Goal: Task Accomplishment & Management: Manage account settings

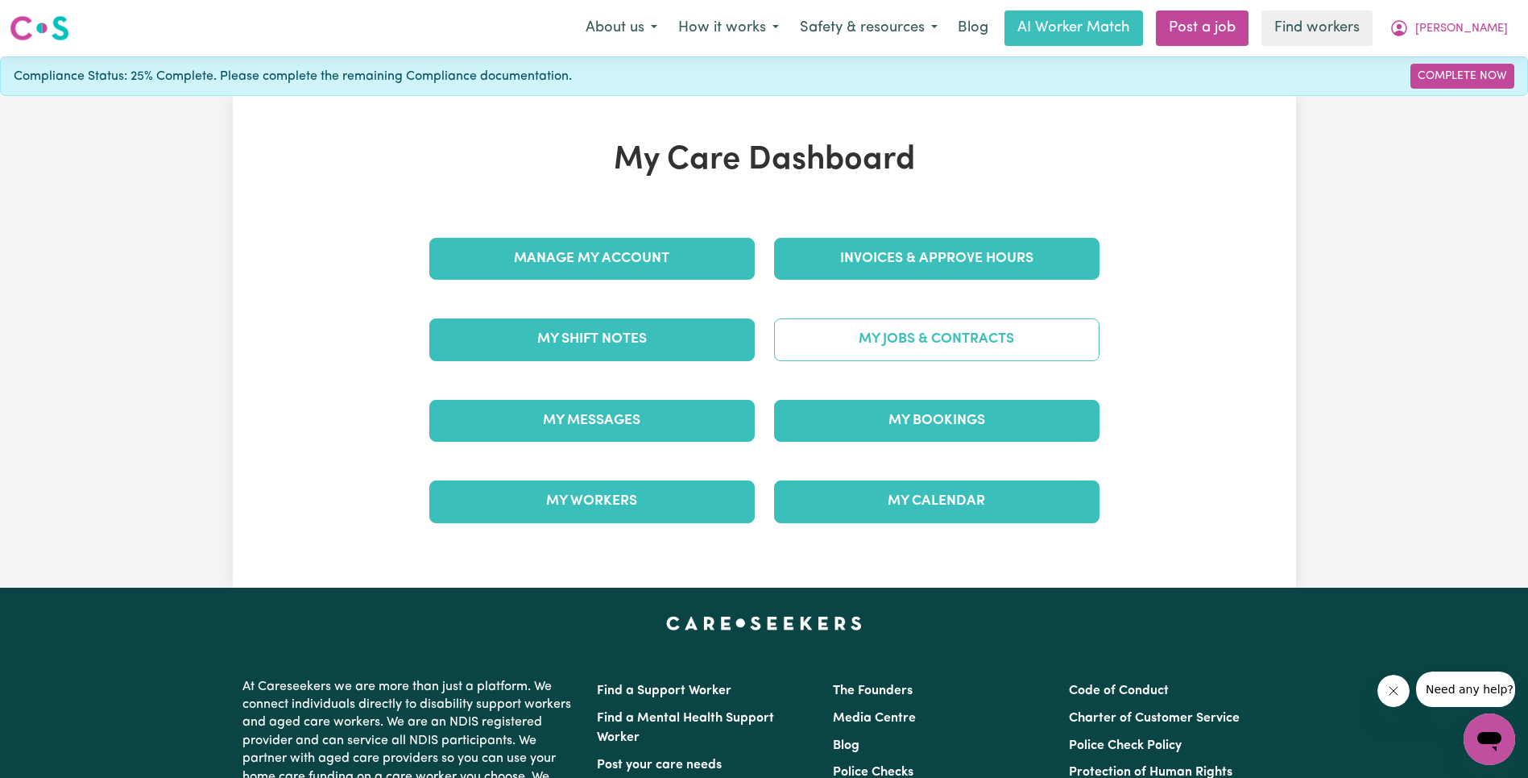
click at [831, 346] on link "My Jobs & Contracts" at bounding box center [937, 339] width 326 height 42
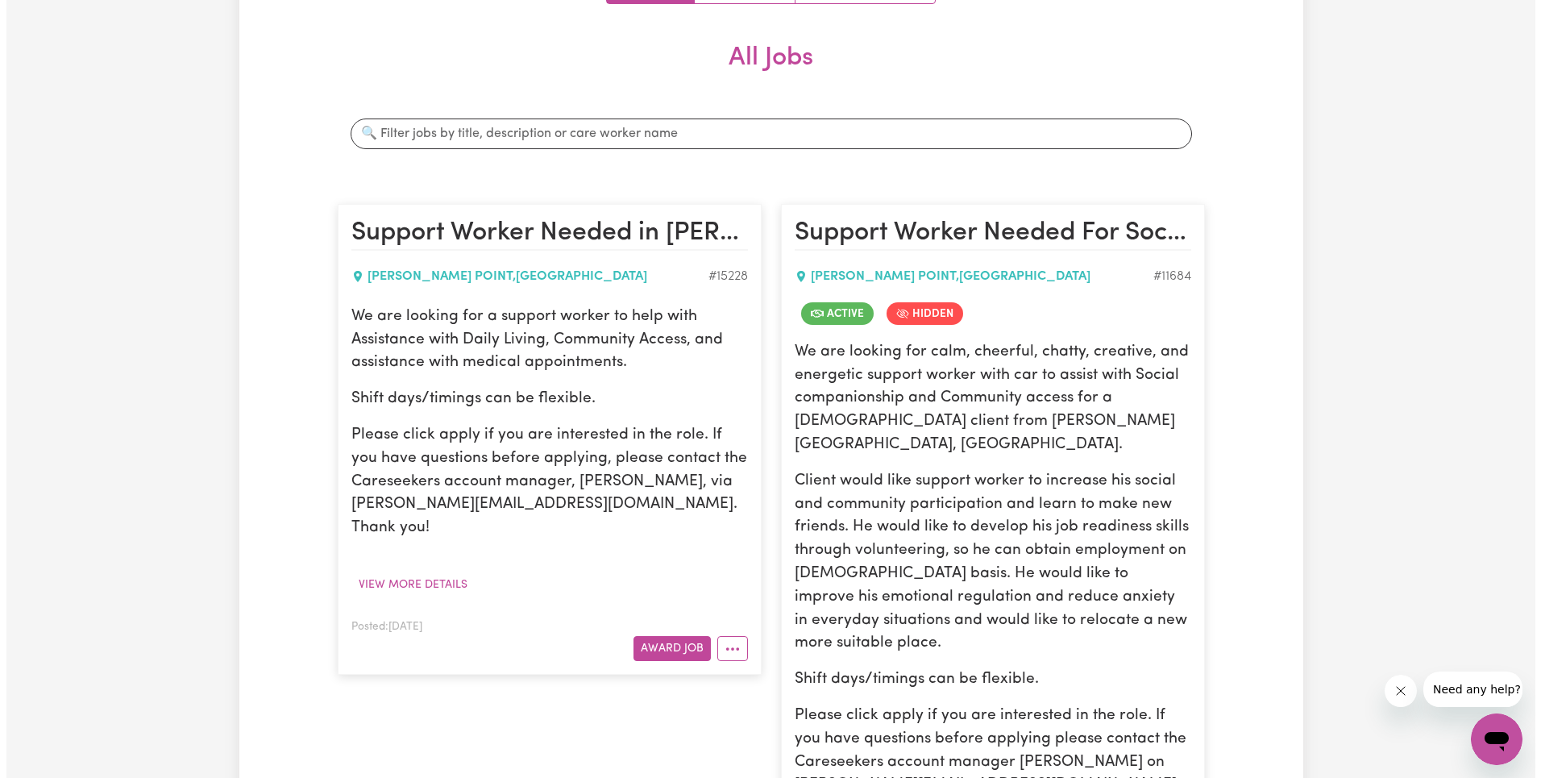
scroll to position [467, 0]
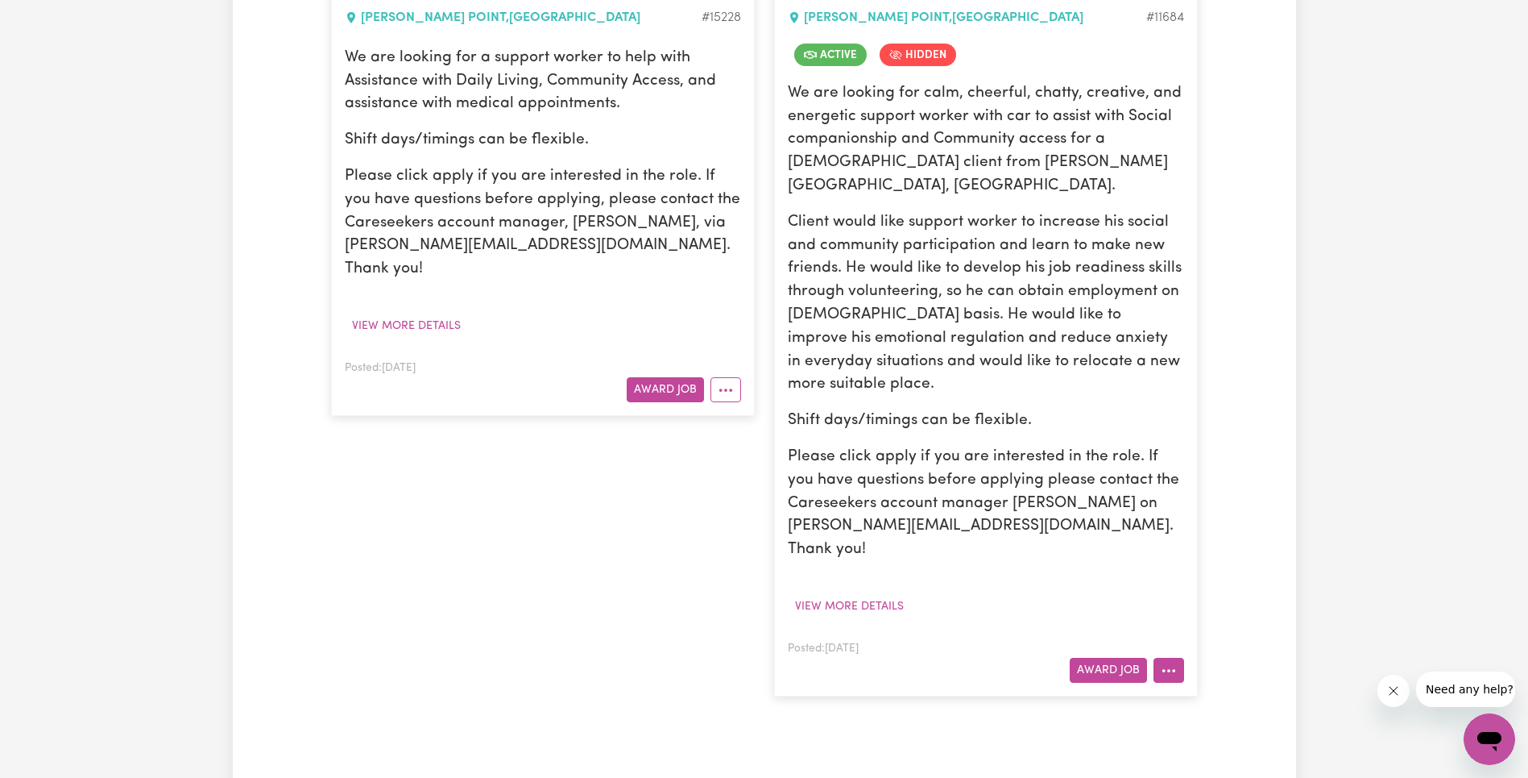
click at [1172, 662] on icon "More options" at bounding box center [1169, 670] width 16 height 16
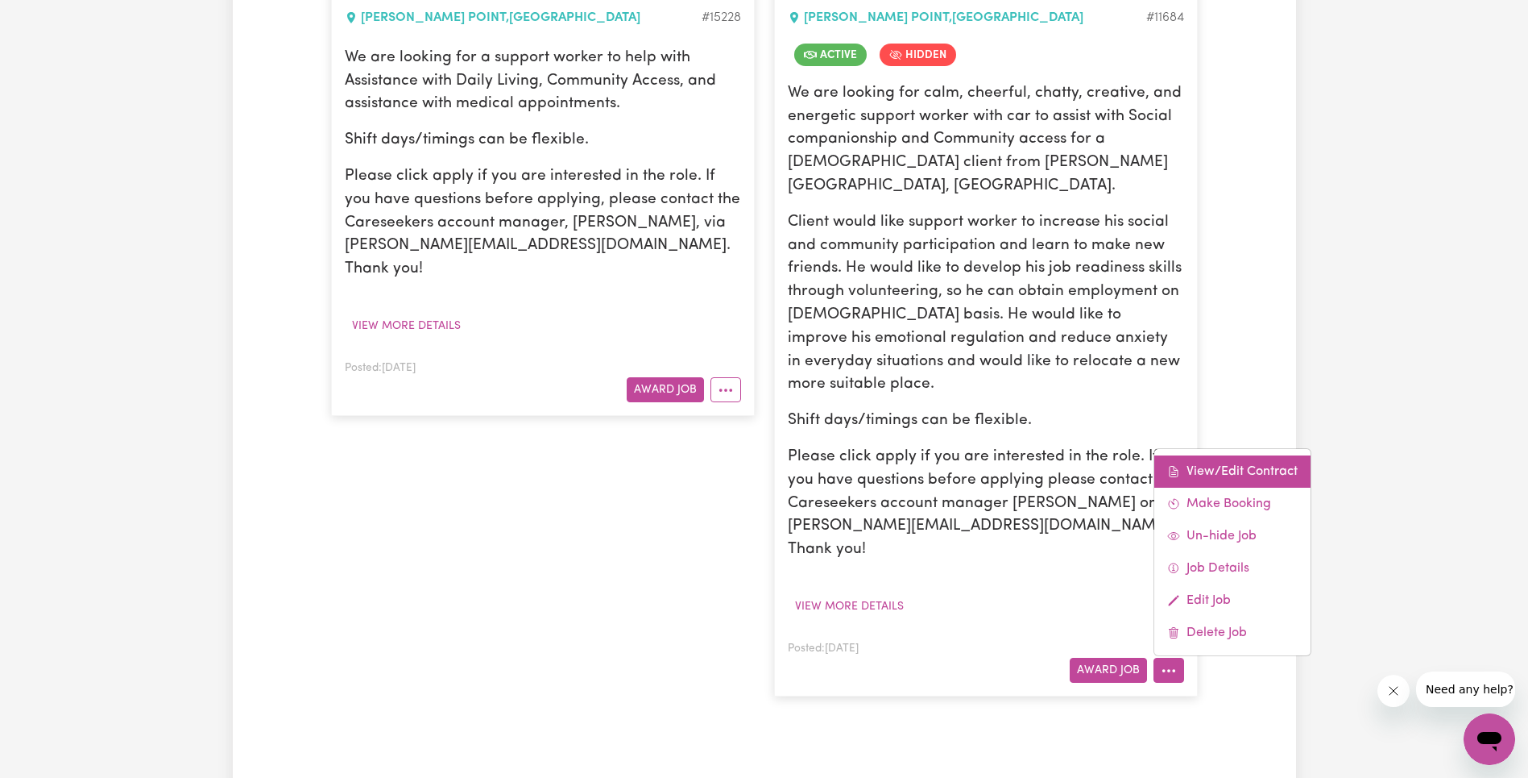
click at [1226, 455] on link "View/Edit Contract" at bounding box center [1233, 471] width 156 height 32
select select "WEEKDAY_DAYTIME"
select select "ASSISTANCE_SELF_CARE"
select select "ONE"
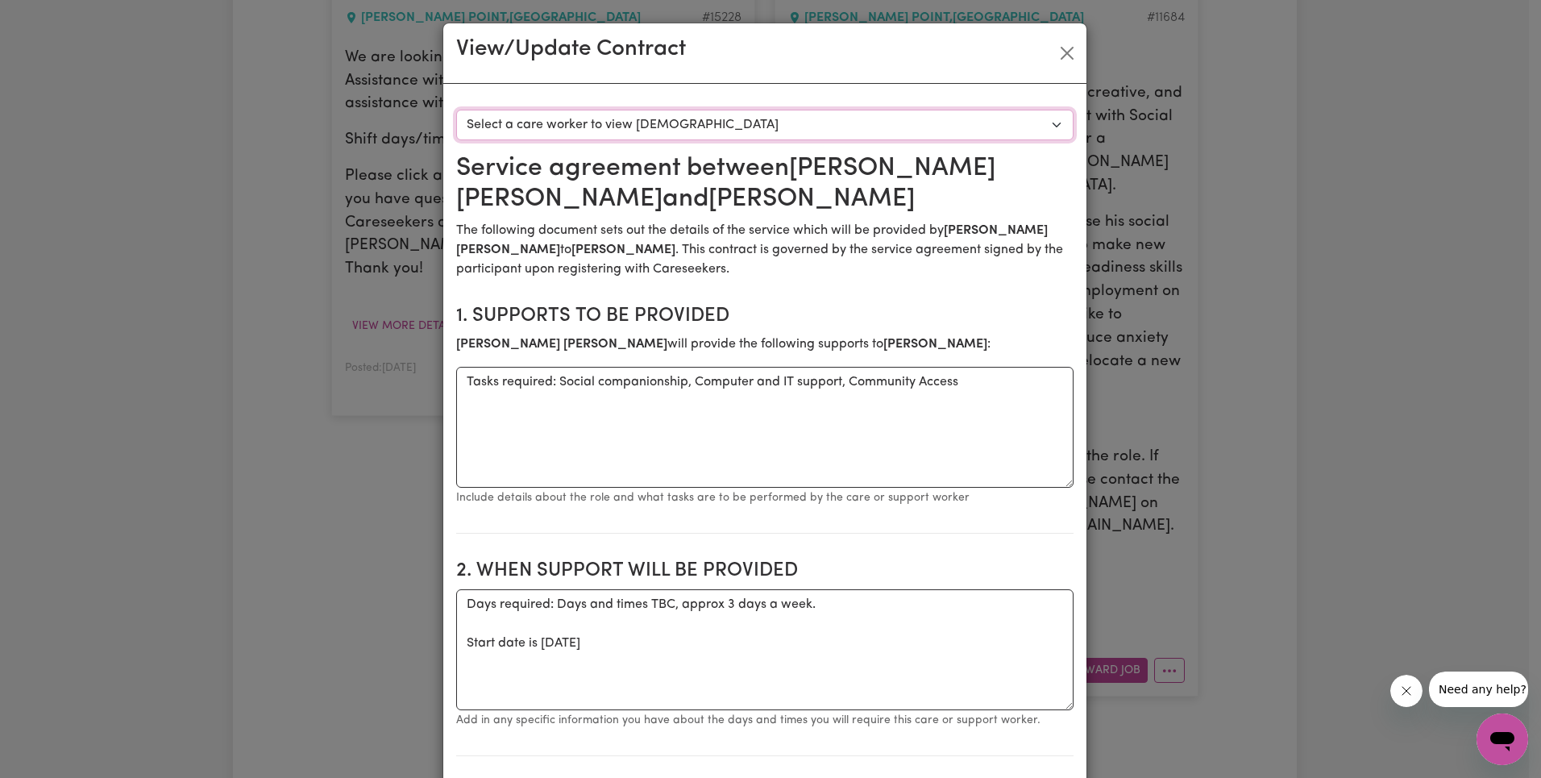
click at [820, 119] on select "Select a care worker to view [DEMOGRAPHIC_DATA] #8682 - [PERSON_NAME] (contract…" at bounding box center [764, 125] width 617 height 31
click at [819, 122] on select "Select a care worker to view [DEMOGRAPHIC_DATA] #8682 - [PERSON_NAME] (contract…" at bounding box center [764, 125] width 617 height 31
select select "8294"
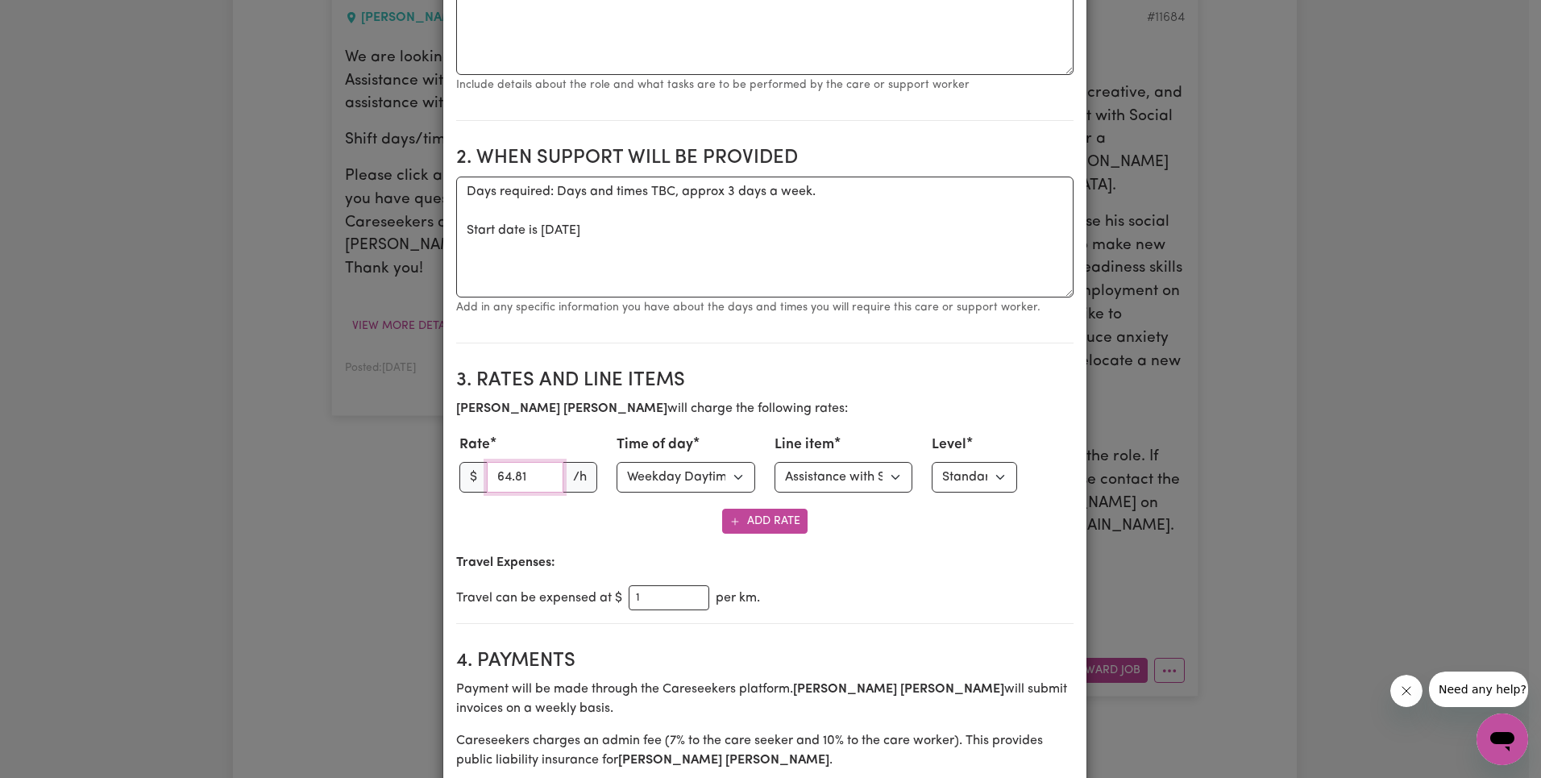
click at [506, 478] on input "64.81" at bounding box center [525, 477] width 77 height 31
paste input "3.27"
type input "63.27"
click at [844, 482] on select "Select line item Assistance with Self Care Activities Assistance with personal …" at bounding box center [843, 477] width 139 height 31
select select "OTHER"
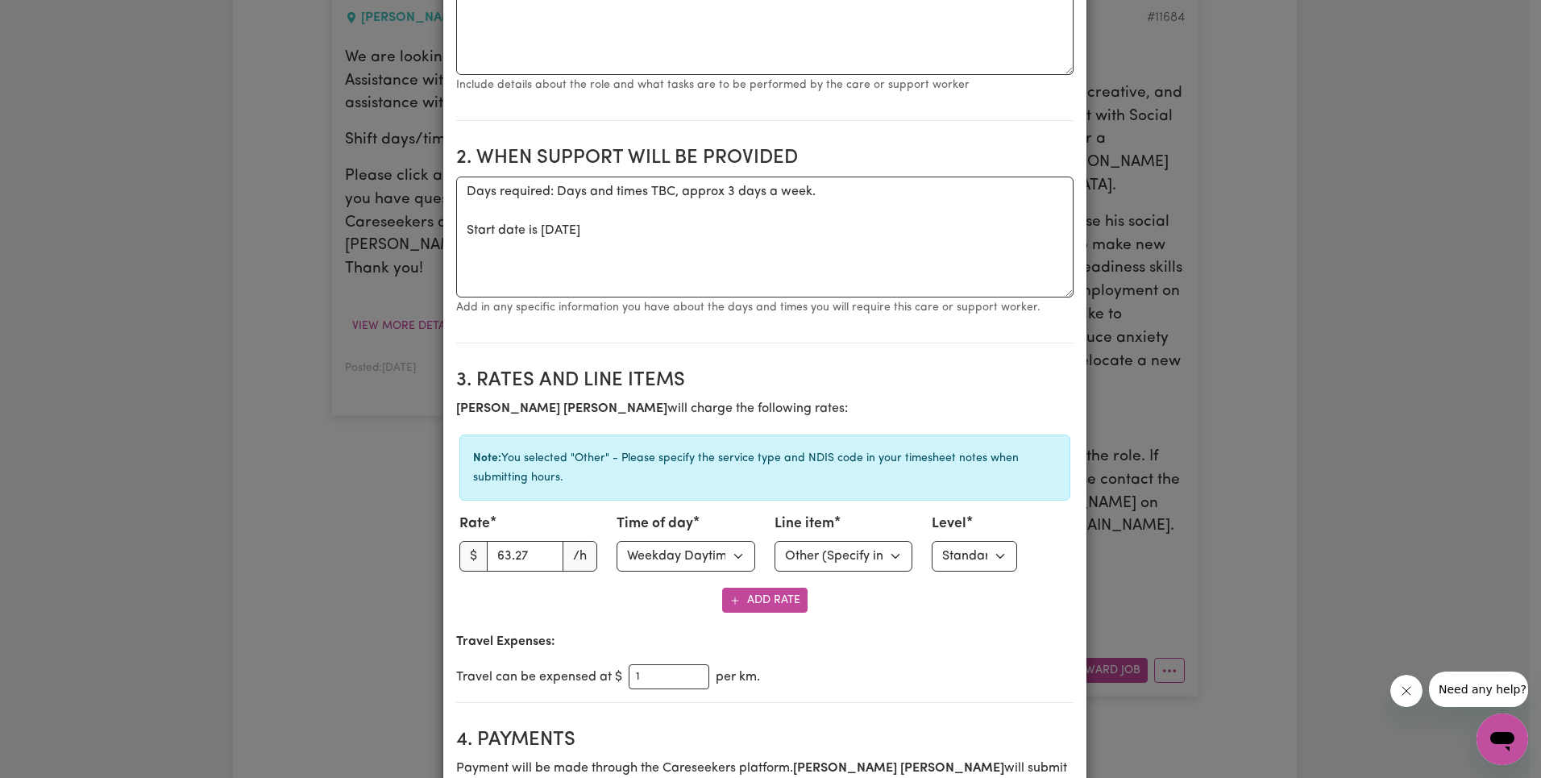
click at [812, 387] on h2 "3. Rates and Line Items" at bounding box center [764, 380] width 617 height 23
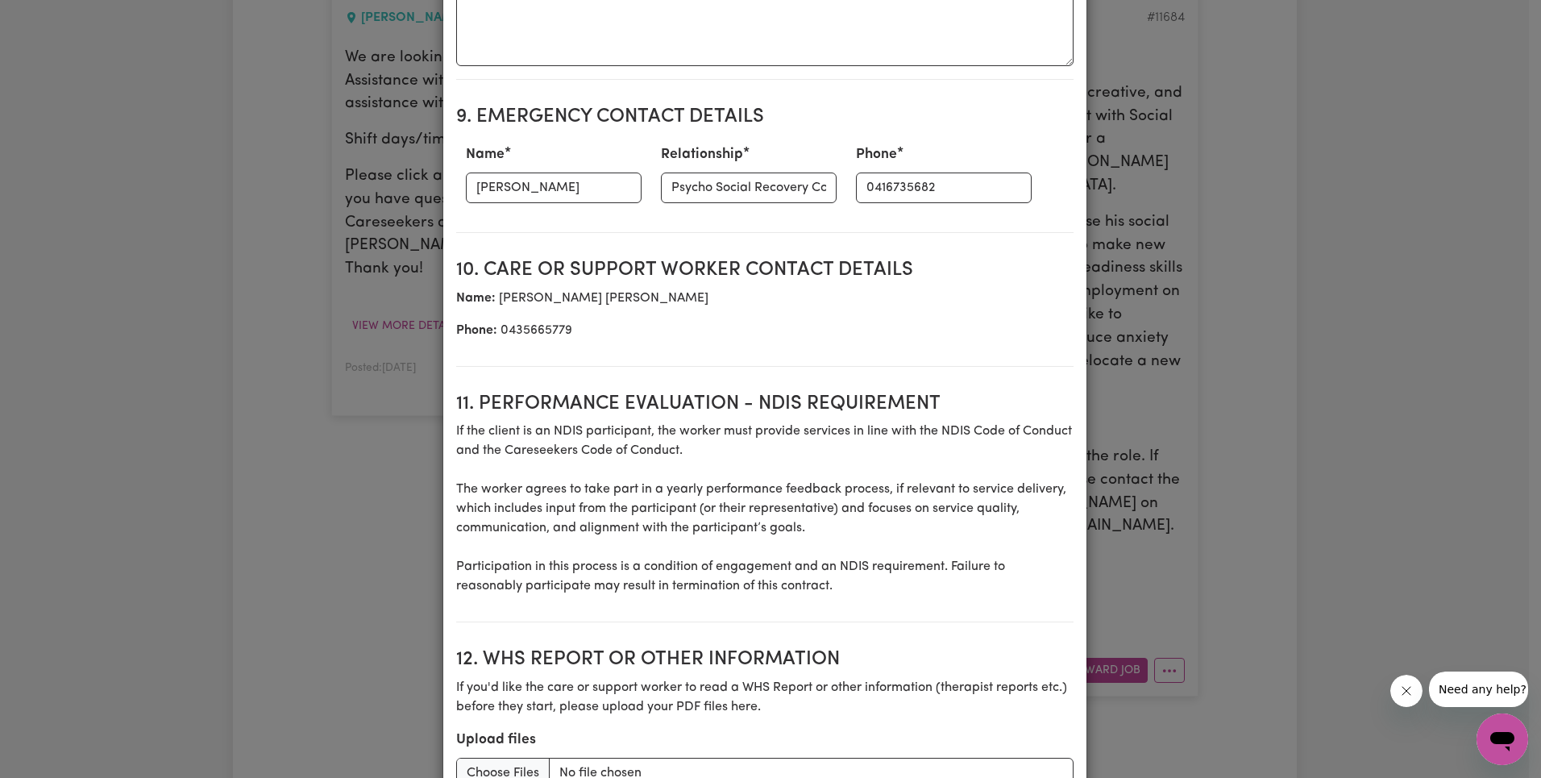
scroll to position [2155, 0]
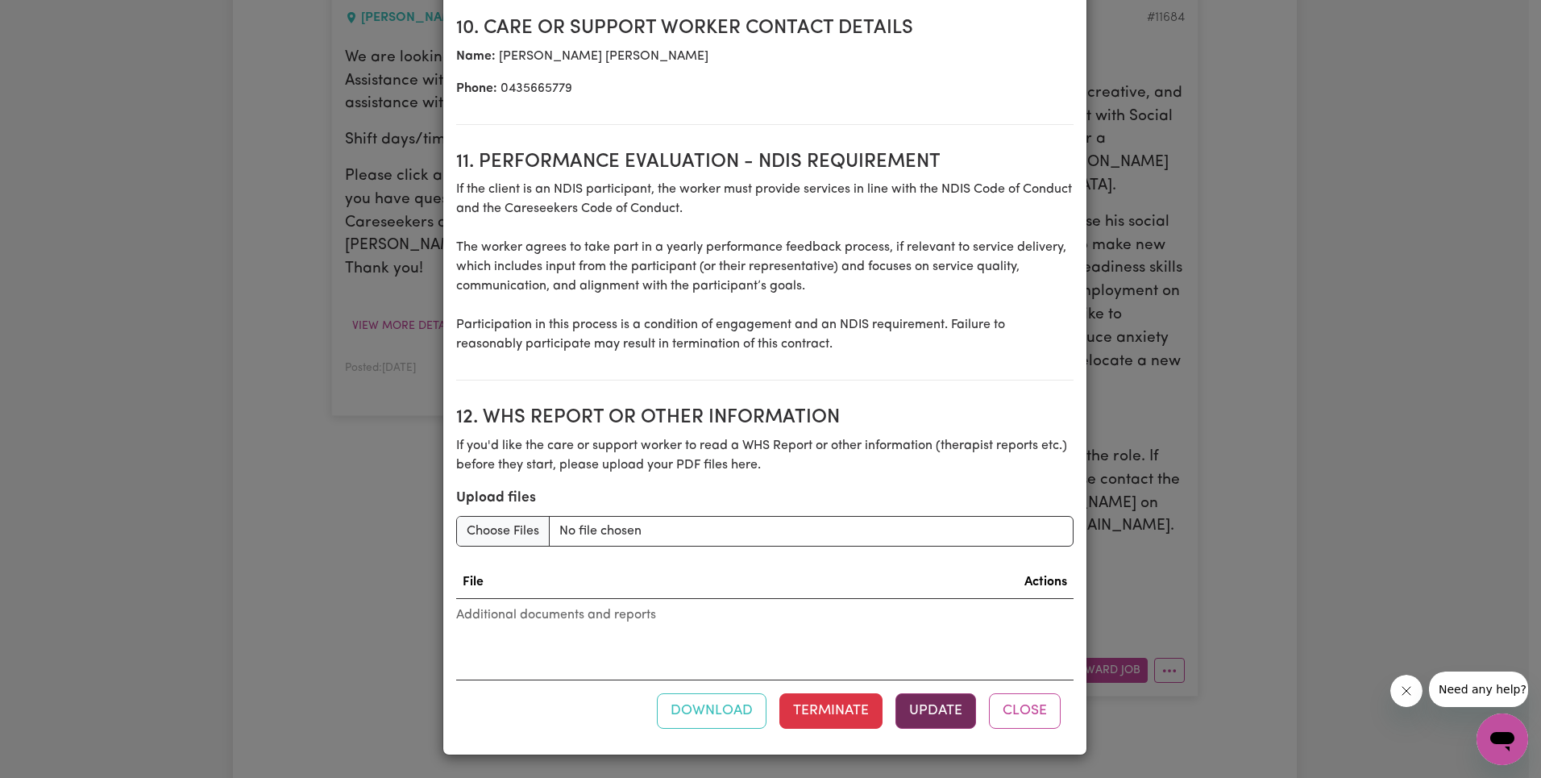
click at [938, 711] on button "Update" at bounding box center [935, 710] width 81 height 35
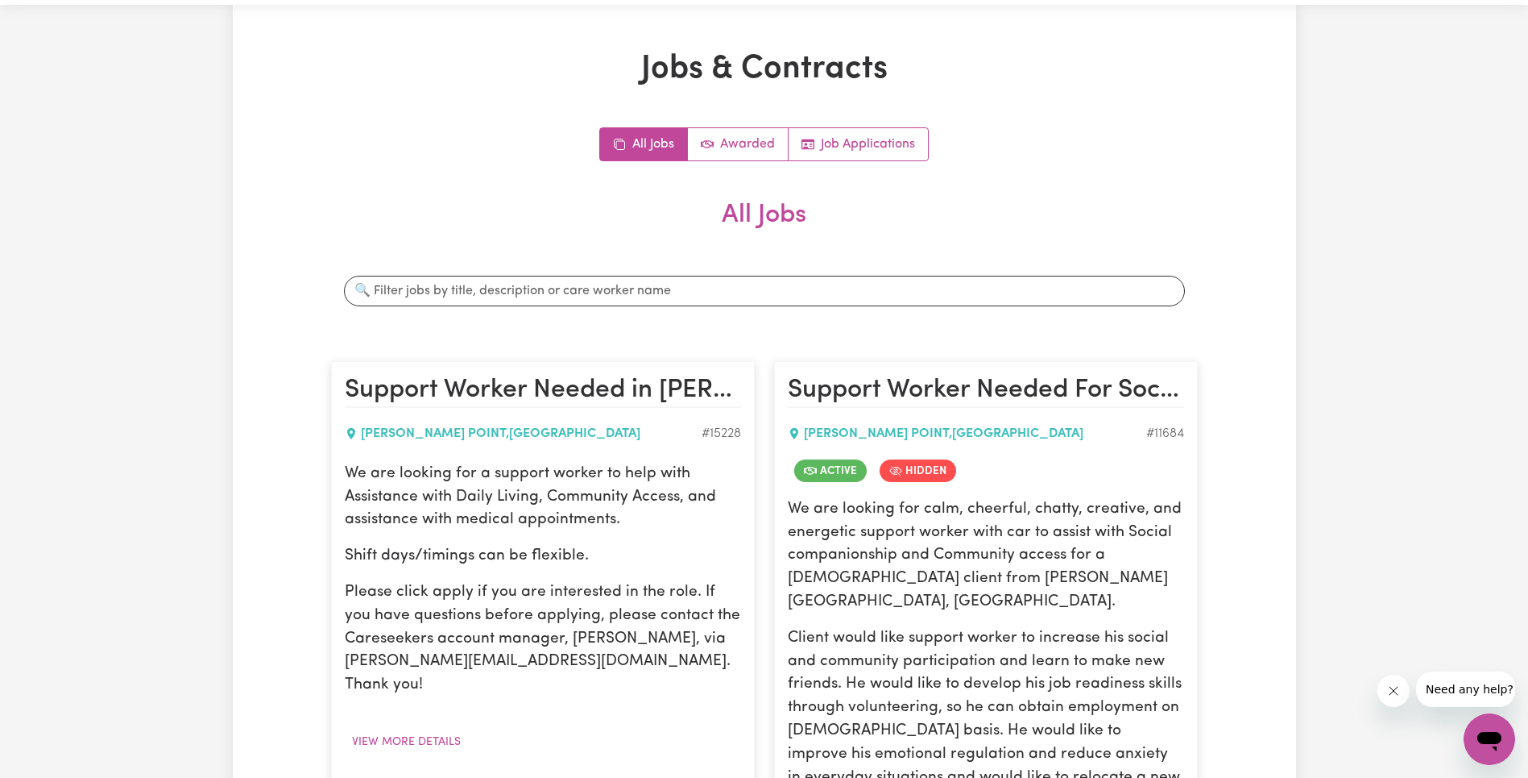
scroll to position [0, 0]
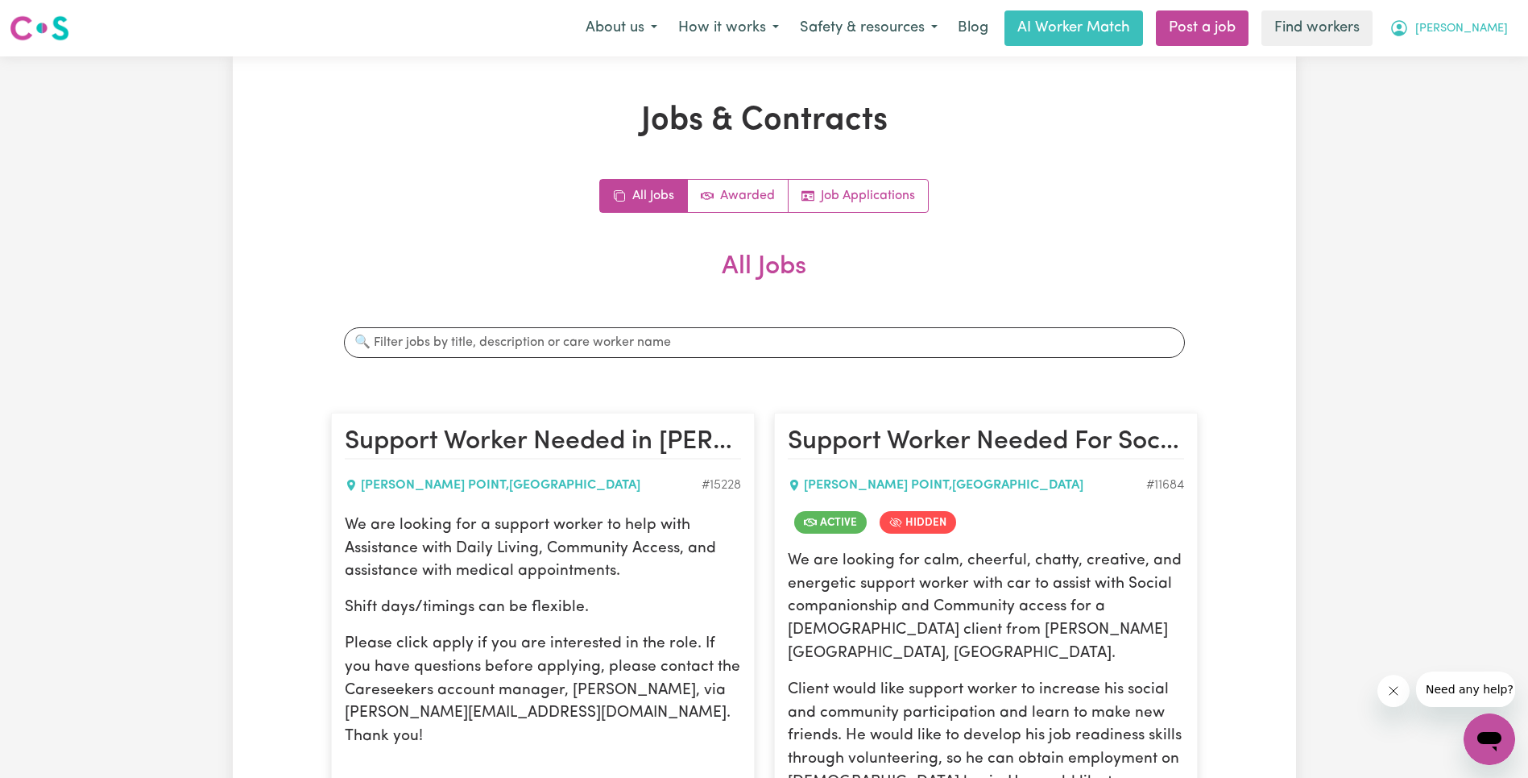
drag, startPoint x: 1477, startPoint y: 29, endPoint x: 1478, endPoint y: 39, distance: 10.5
click at [1477, 28] on span "[PERSON_NAME]" at bounding box center [1462, 29] width 93 height 18
click at [1476, 78] on link "Logout" at bounding box center [1454, 92] width 127 height 31
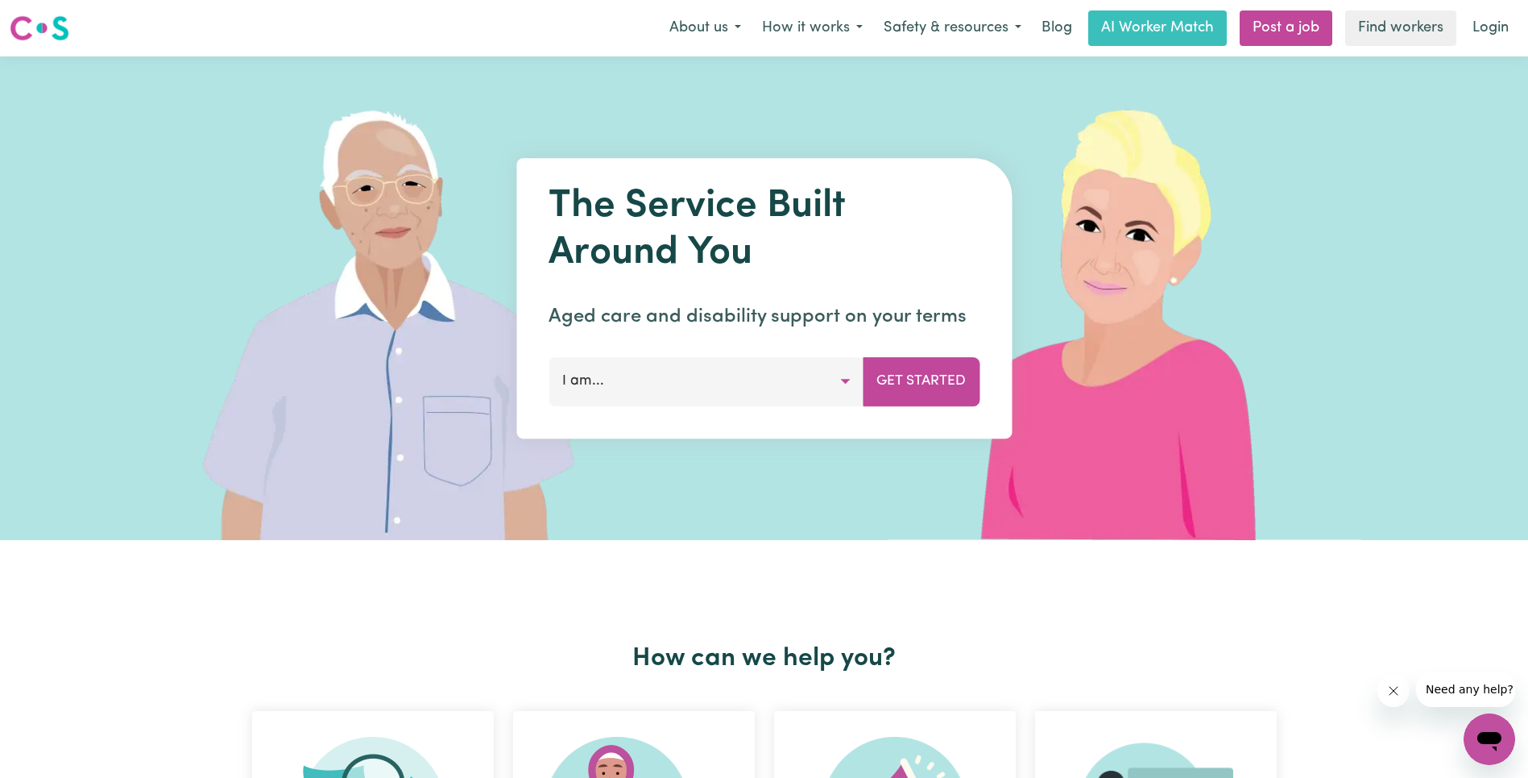
click at [1493, 31] on link "Login" at bounding box center [1491, 27] width 56 height 35
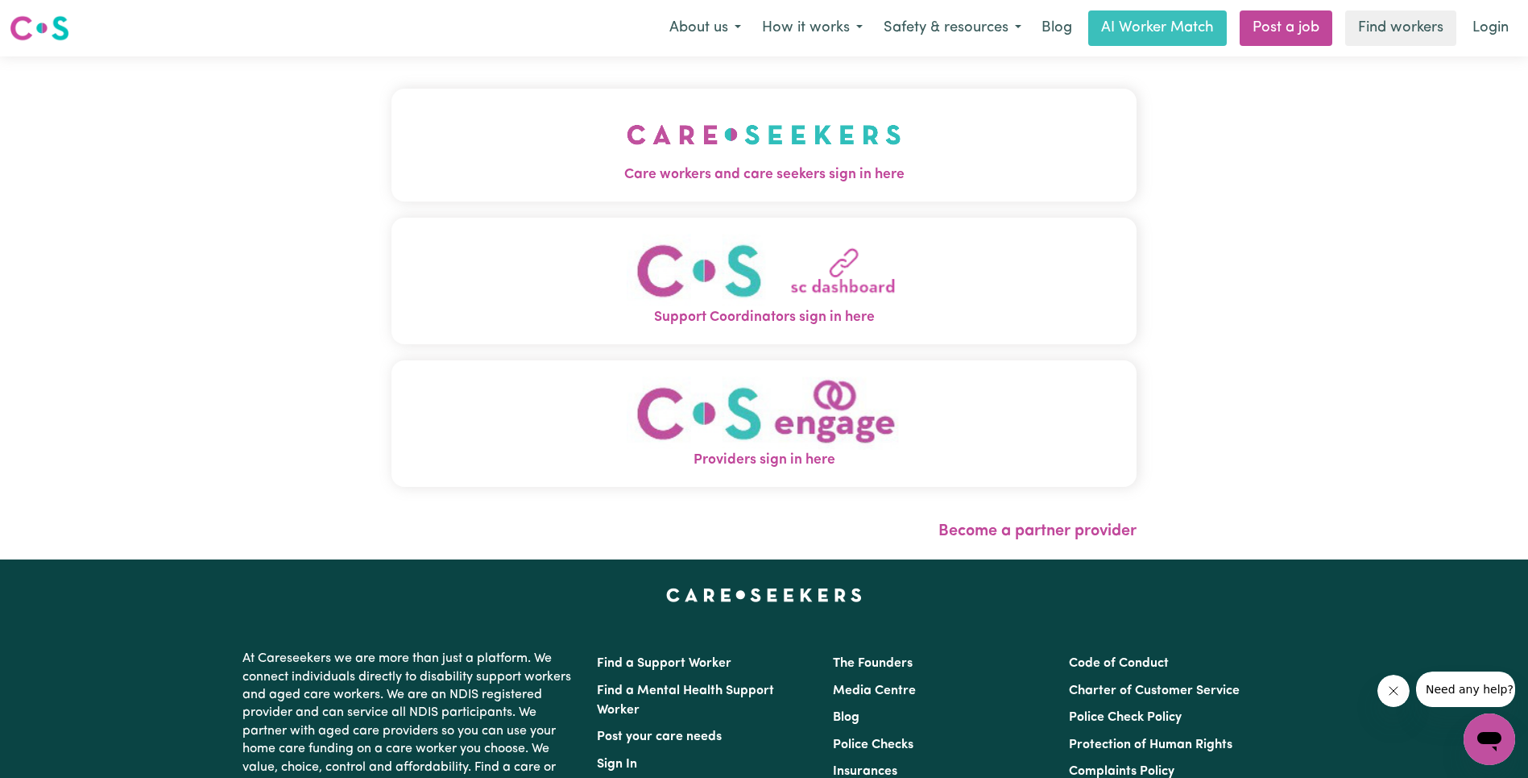
click at [627, 162] on img "Care workers and care seekers sign in here" at bounding box center [764, 135] width 275 height 60
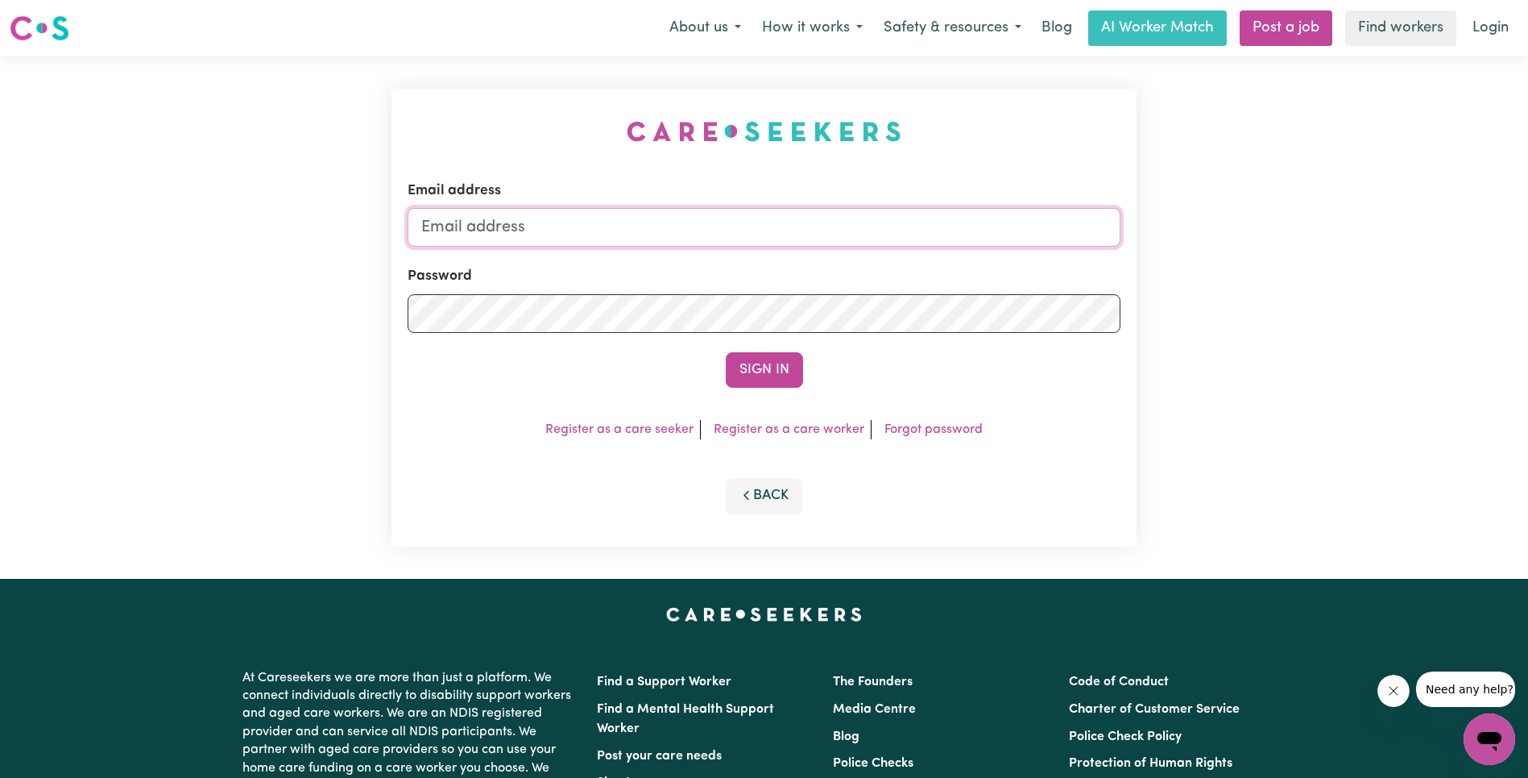
click at [794, 230] on input "Email address" at bounding box center [764, 227] width 713 height 39
type input "[EMAIL_ADDRESS][DOMAIN_NAME]"
click at [770, 364] on button "Sign In" at bounding box center [764, 369] width 77 height 35
